Goal: Task Accomplishment & Management: Manage account settings

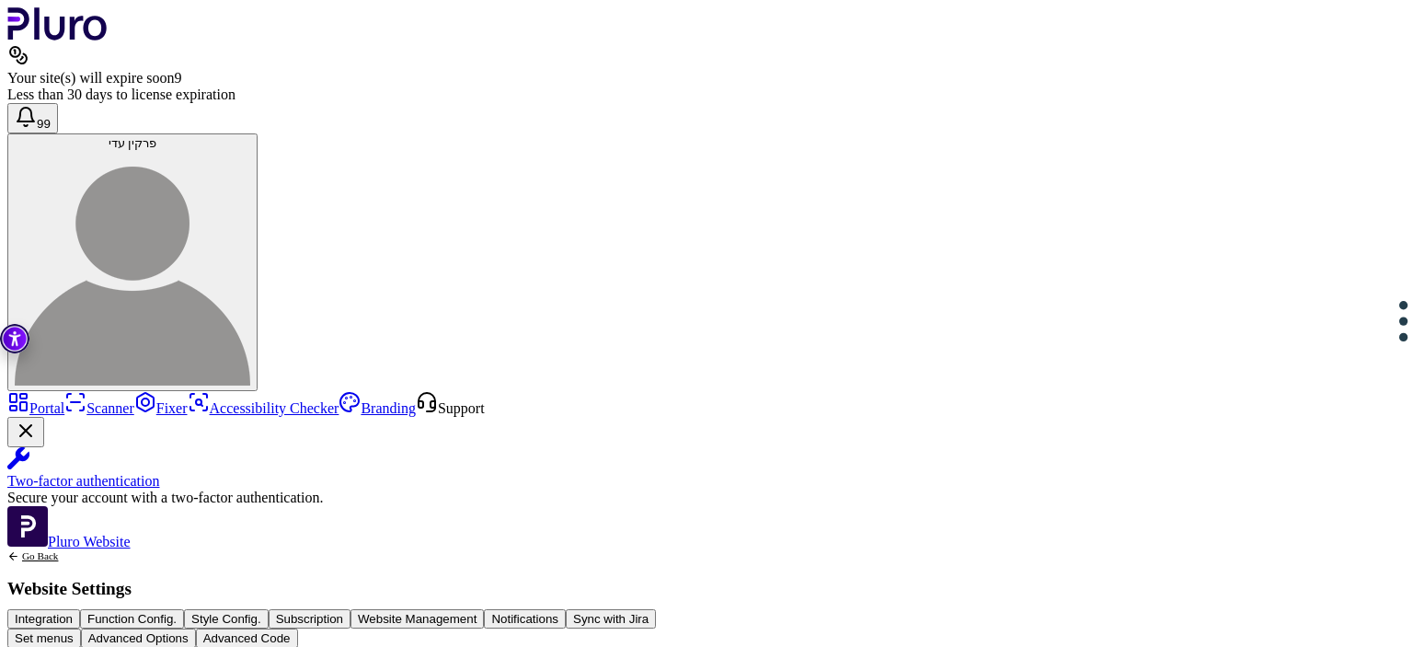
scroll to position [629, 0]
drag, startPoint x: 590, startPoint y: 271, endPoint x: 596, endPoint y: 283, distance: 13.6
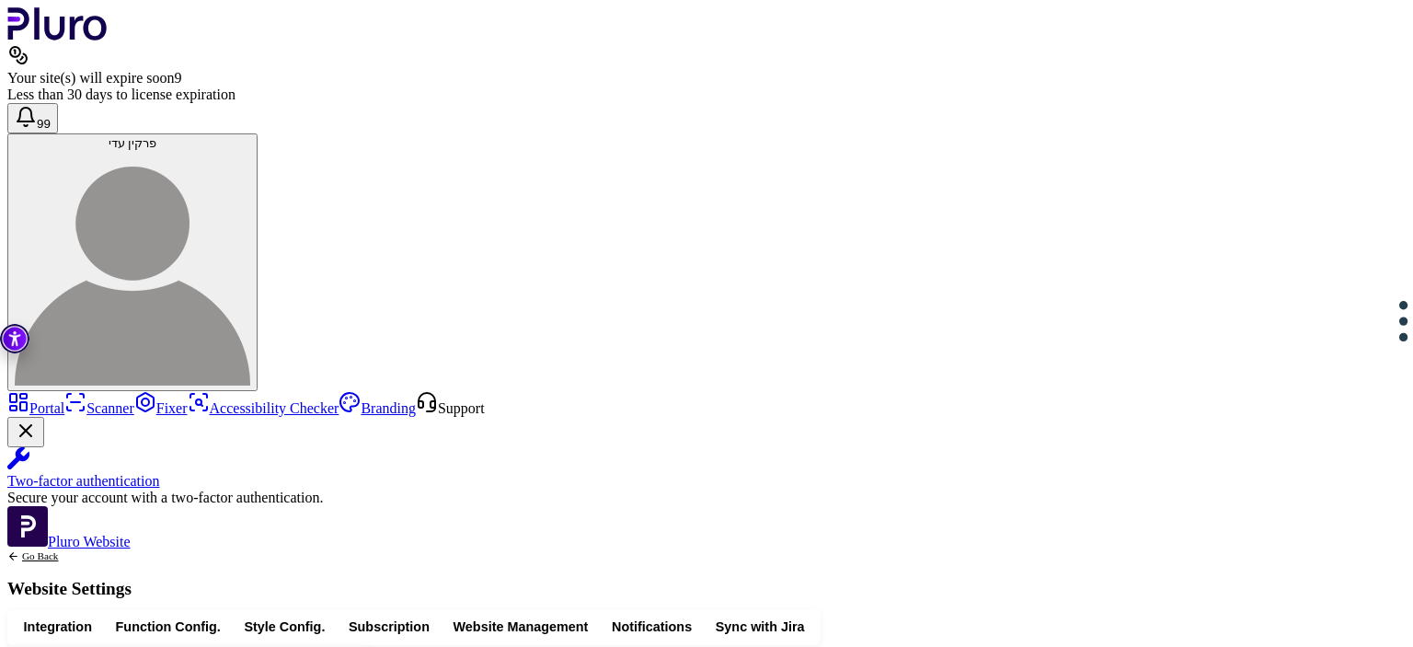
drag, startPoint x: 652, startPoint y: 221, endPoint x: 660, endPoint y: 242, distance: 22.7
drag, startPoint x: 703, startPoint y: 353, endPoint x: 708, endPoint y: 584, distance: 231.0
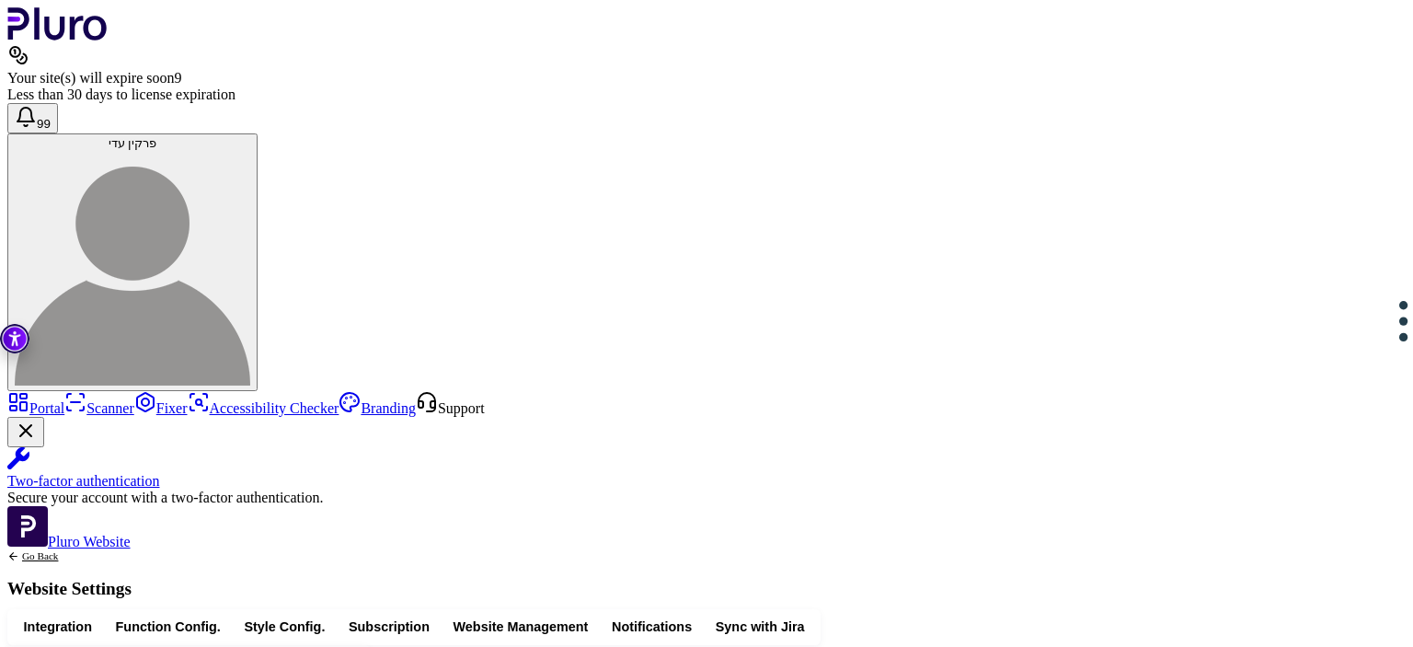
drag, startPoint x: 663, startPoint y: 358, endPoint x: 662, endPoint y: 433, distance: 75.5
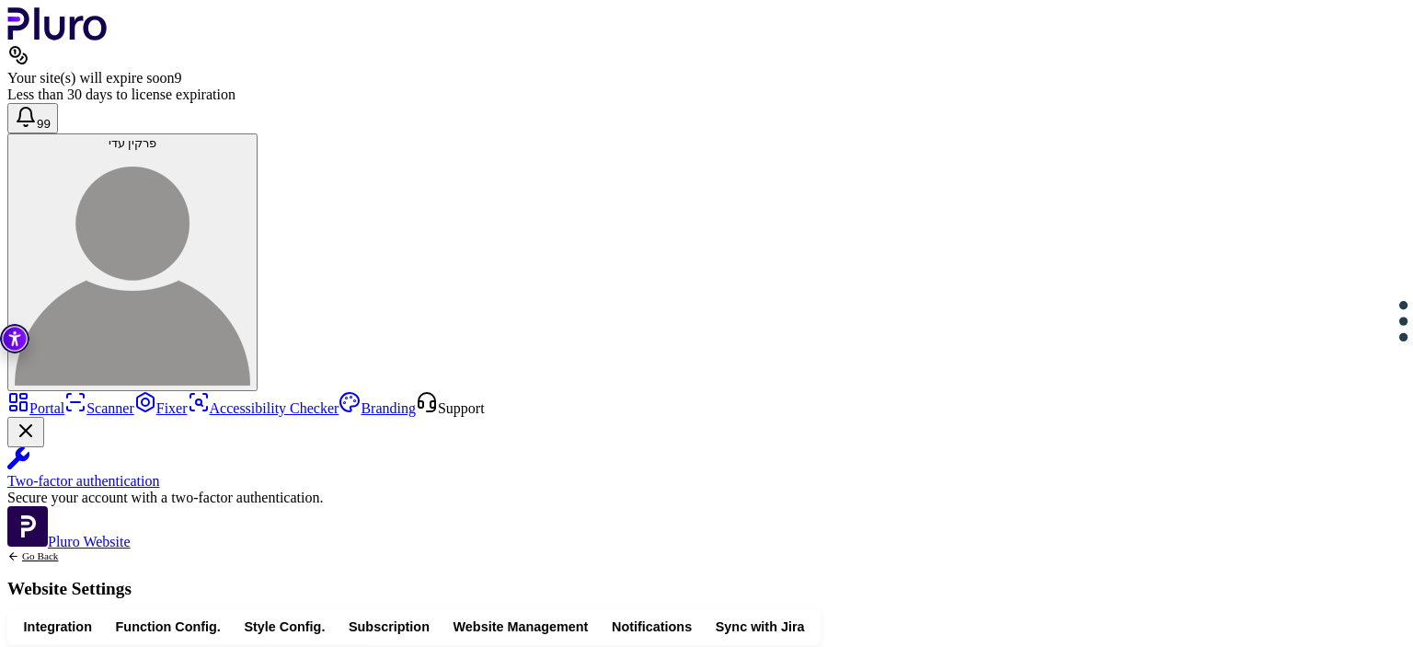
drag, startPoint x: 594, startPoint y: 328, endPoint x: 629, endPoint y: 524, distance: 199.1
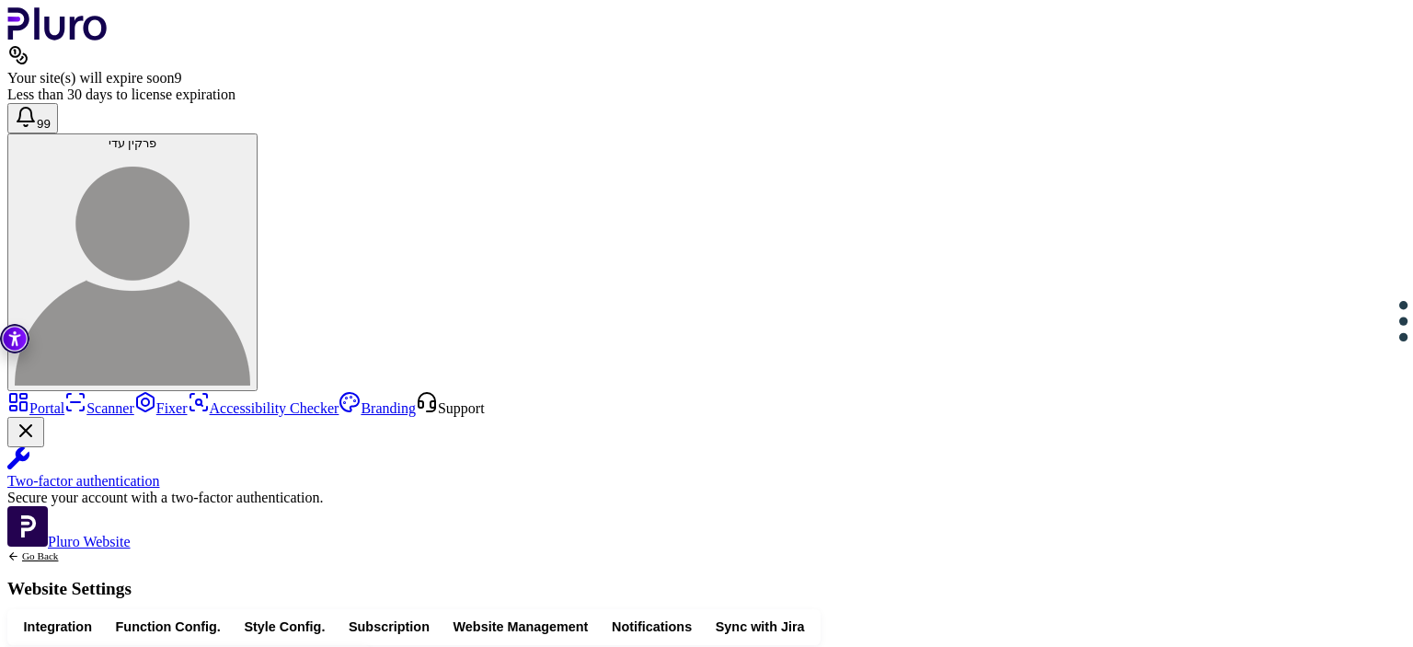
drag, startPoint x: 482, startPoint y: 508, endPoint x: 484, endPoint y: 353, distance: 154.6
drag, startPoint x: 445, startPoint y: 341, endPoint x: 466, endPoint y: 512, distance: 171.4
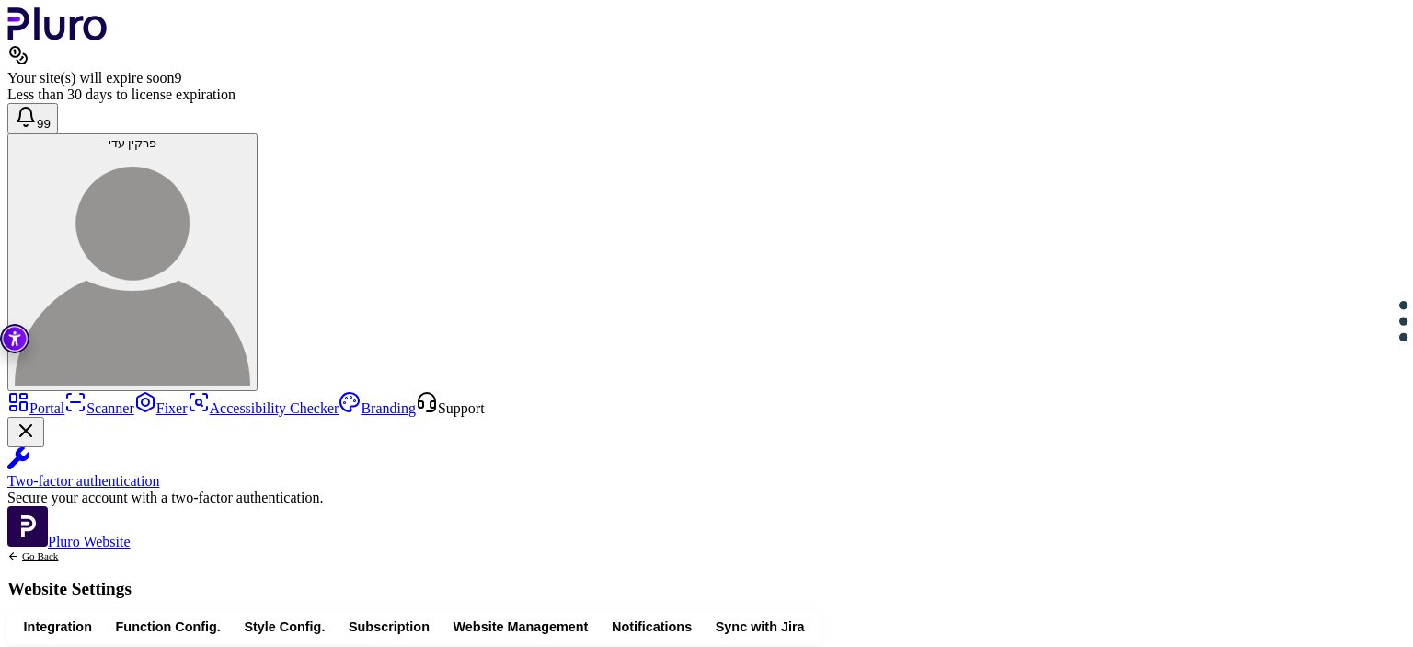
drag, startPoint x: 582, startPoint y: 222, endPoint x: 573, endPoint y: 264, distance: 43.1
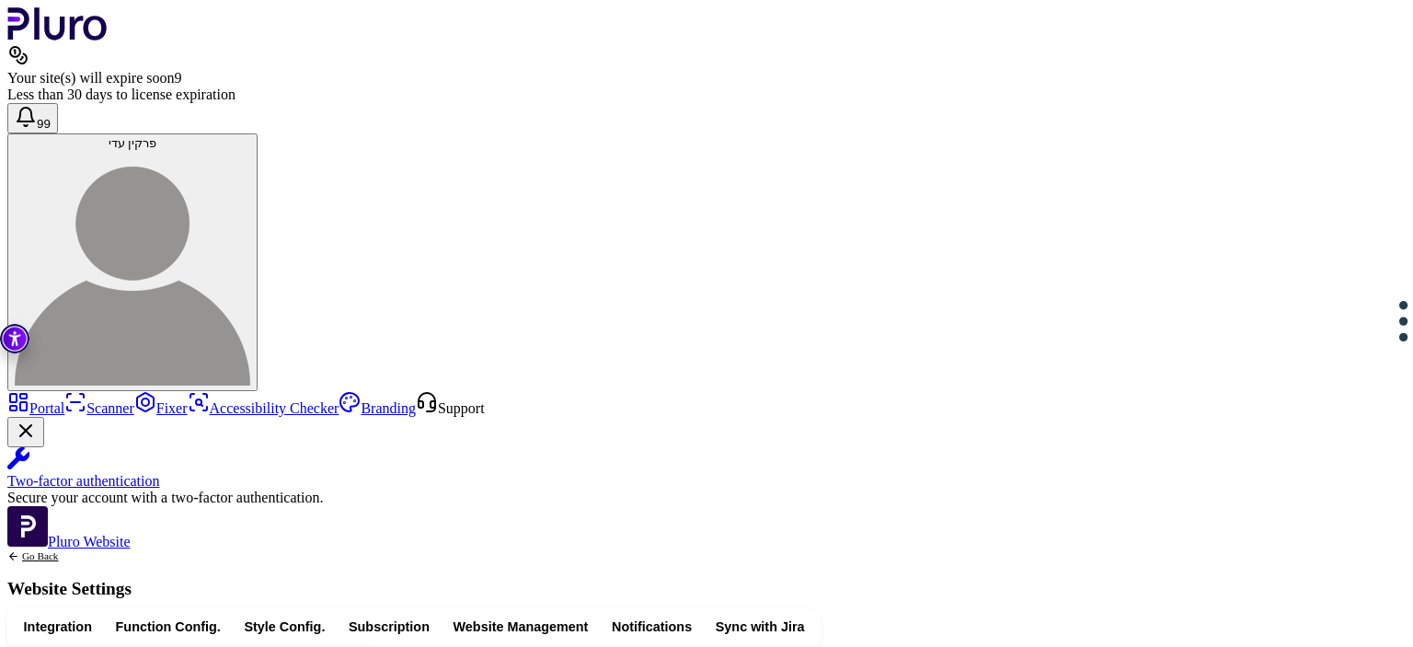
drag, startPoint x: 573, startPoint y: 264, endPoint x: 578, endPoint y: 227, distance: 37.1
drag, startPoint x: 578, startPoint y: 227, endPoint x: 552, endPoint y: 205, distance: 33.9
drag, startPoint x: 570, startPoint y: 210, endPoint x: 548, endPoint y: 279, distance: 72.2
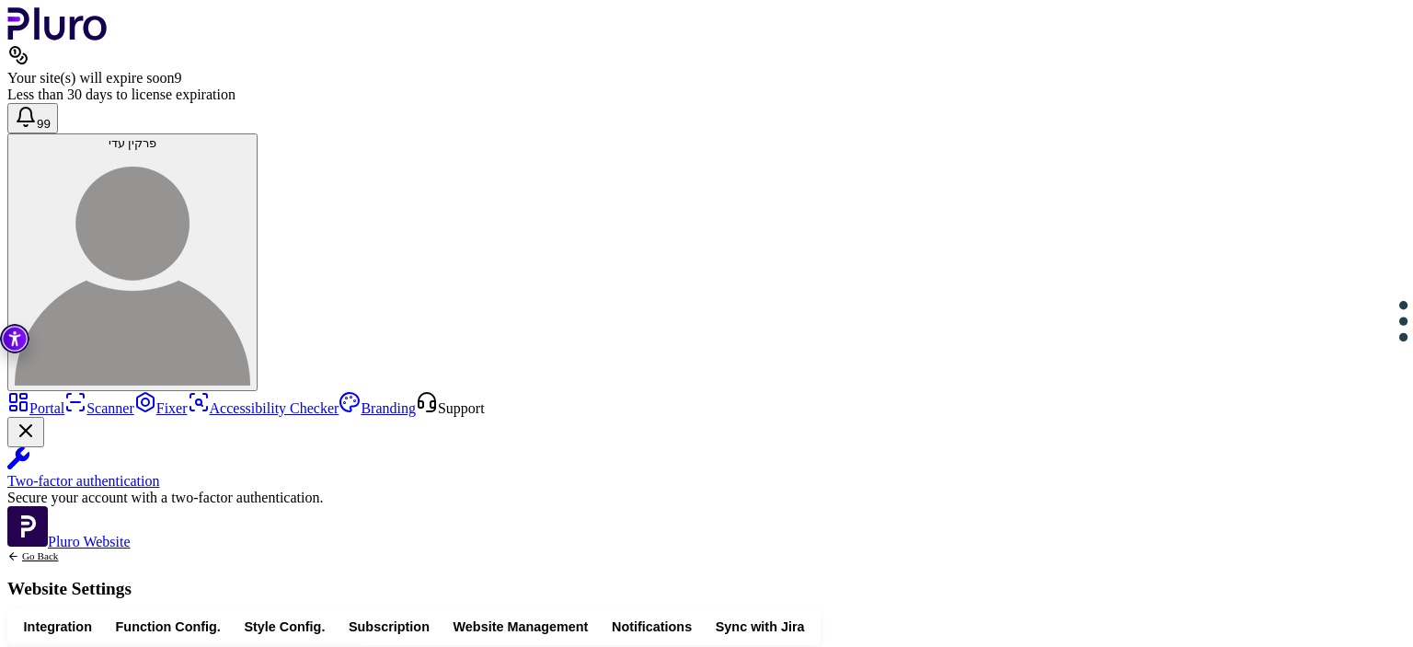
drag, startPoint x: 525, startPoint y: 296, endPoint x: 560, endPoint y: 572, distance: 278.2
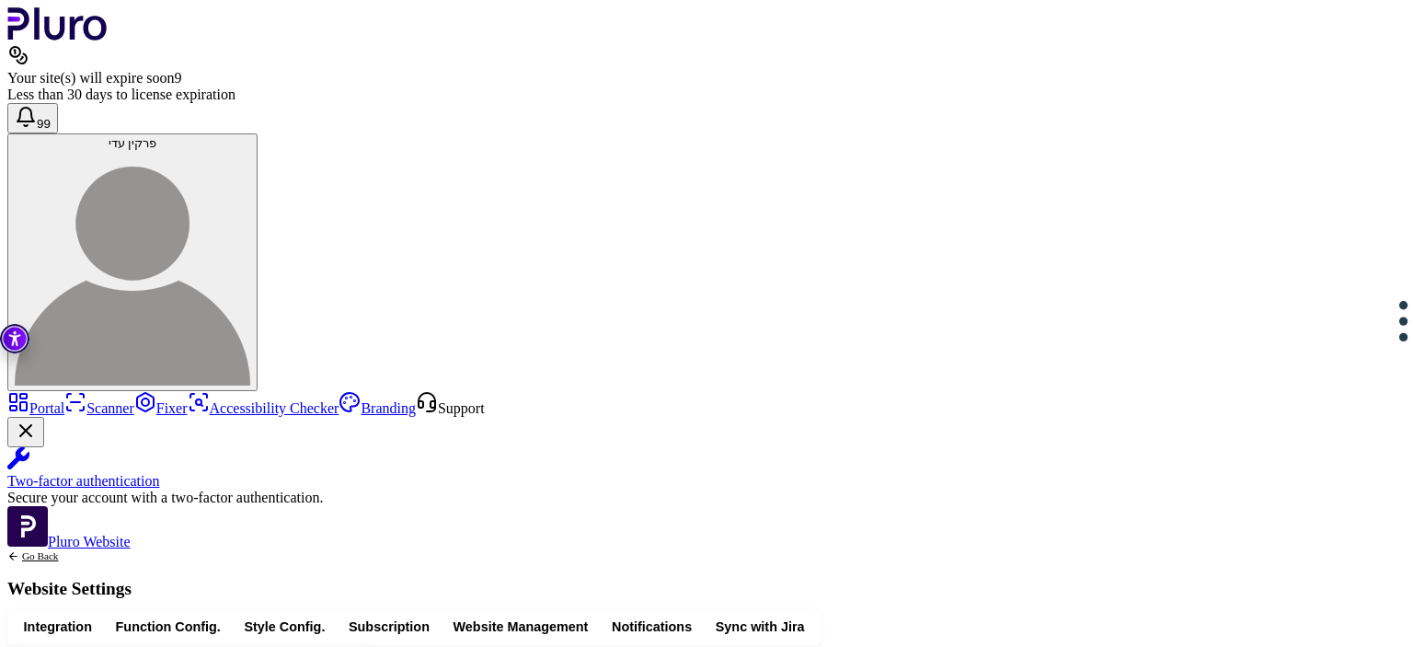
drag, startPoint x: 712, startPoint y: 539, endPoint x: 592, endPoint y: 389, distance: 192.4
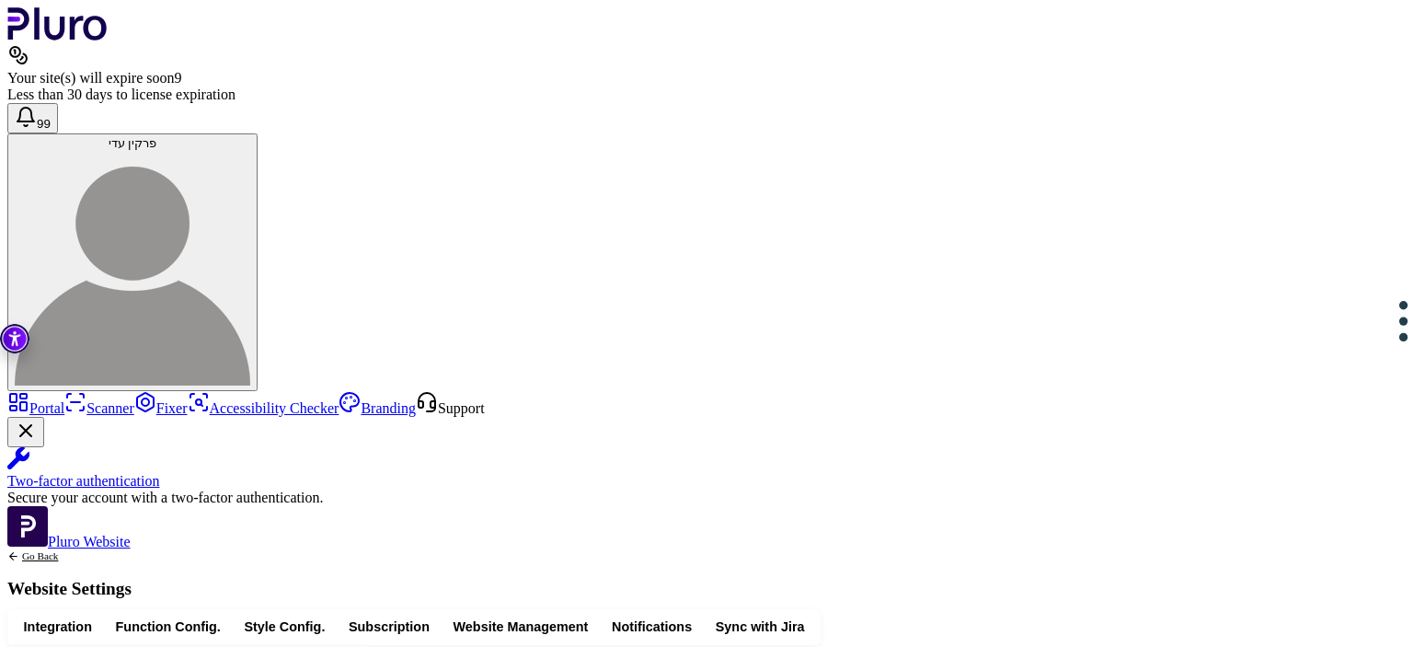
drag, startPoint x: 686, startPoint y: 397, endPoint x: 696, endPoint y: 444, distance: 48.9
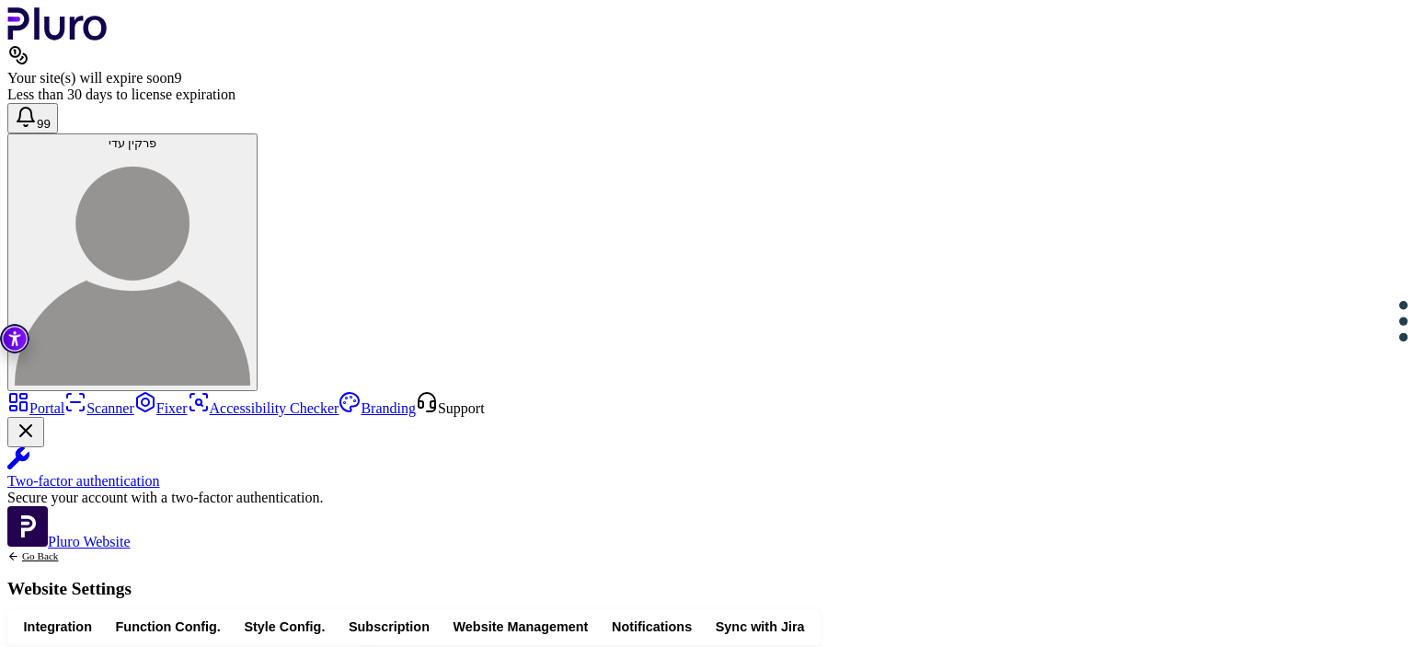
drag, startPoint x: 780, startPoint y: 312, endPoint x: 781, endPoint y: 330, distance: 18.4
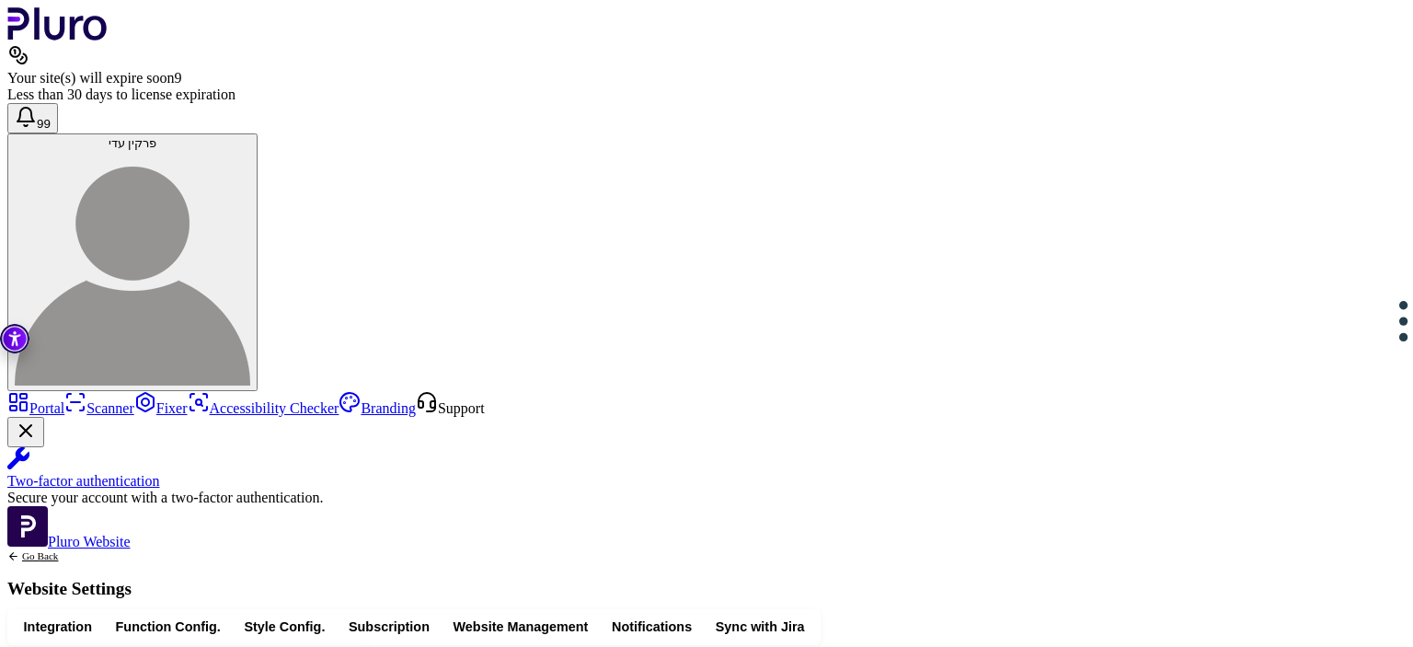
drag, startPoint x: 657, startPoint y: 340, endPoint x: 608, endPoint y: 472, distance: 141.2
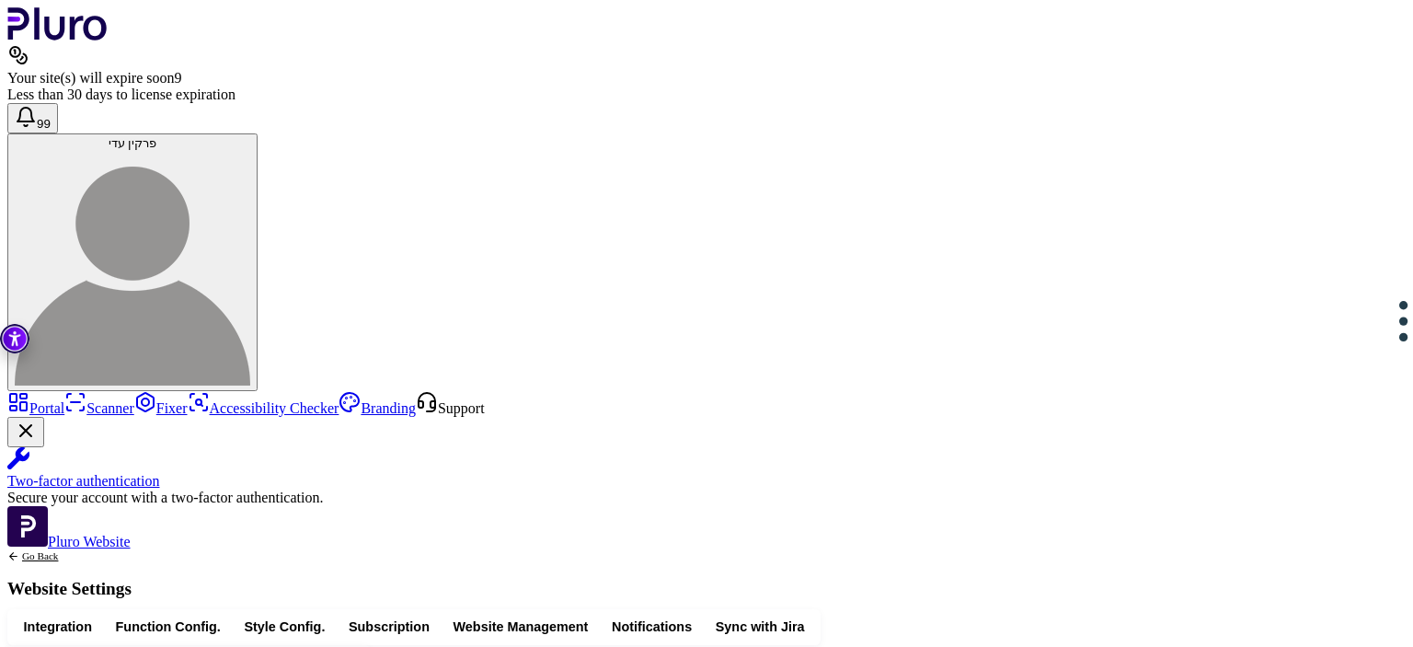
drag, startPoint x: 762, startPoint y: 297, endPoint x: 442, endPoint y: 297, distance: 320.2
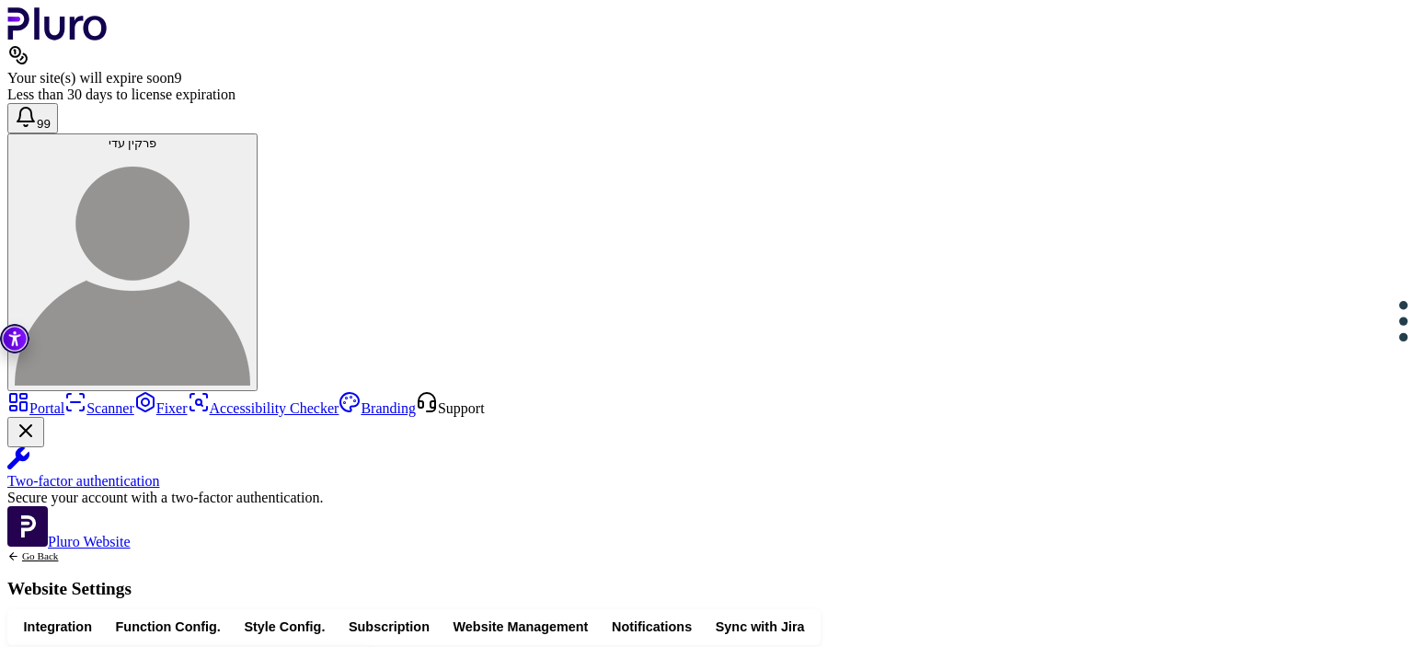
copy div "**********"
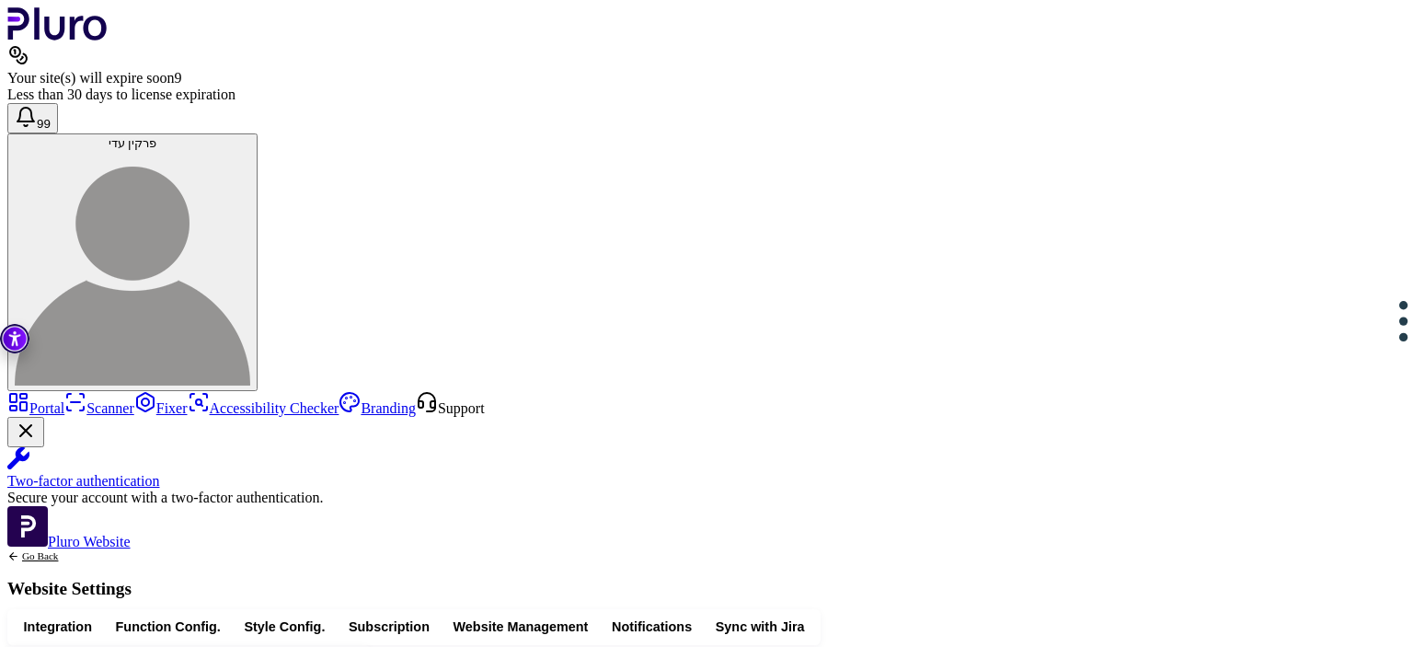
drag, startPoint x: 762, startPoint y: 297, endPoint x: 829, endPoint y: 302, distance: 67.3
copy span "**********"
